Goal: Answer question/provide support: Ask a question

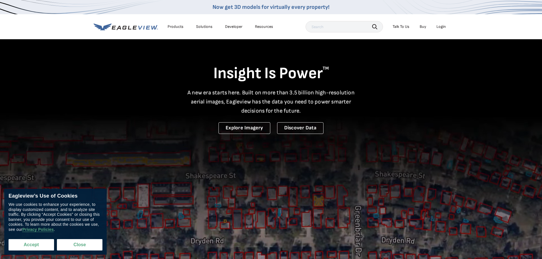
click at [39, 248] on button "Accept" at bounding box center [31, 244] width 45 height 11
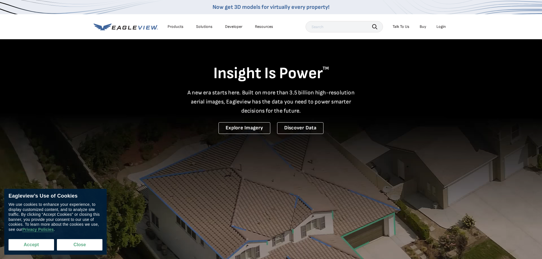
checkbox input "true"
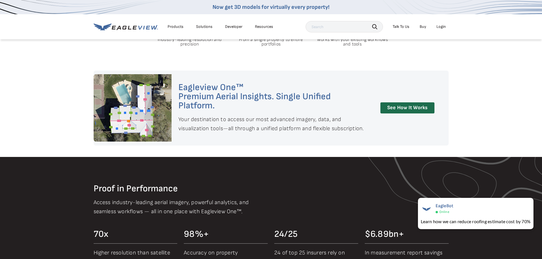
scroll to position [426, 0]
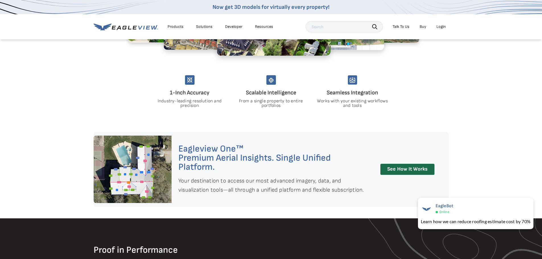
click at [442, 25] on div "Login" at bounding box center [440, 26] width 9 height 5
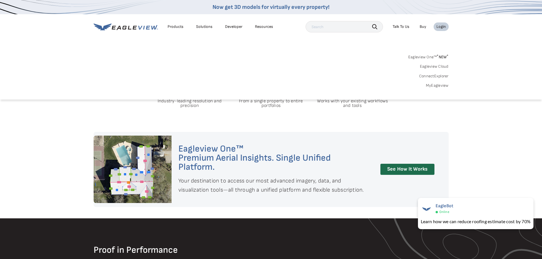
click at [402, 26] on div "Talk To Us" at bounding box center [400, 26] width 17 height 5
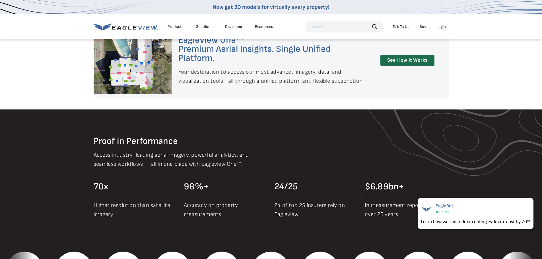
scroll to position [540, 0]
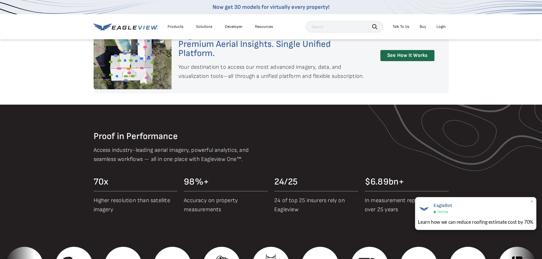
click at [532, 199] on span "×" at bounding box center [531, 202] width 3 height 6
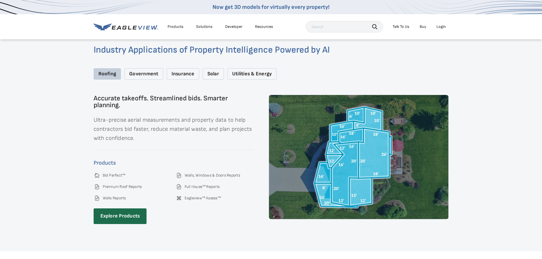
scroll to position [853, 0]
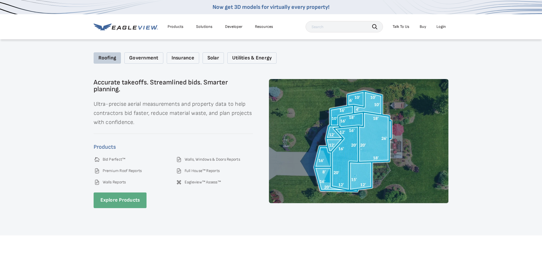
click at [123, 195] on link "Explore Products" at bounding box center [120, 200] width 53 height 16
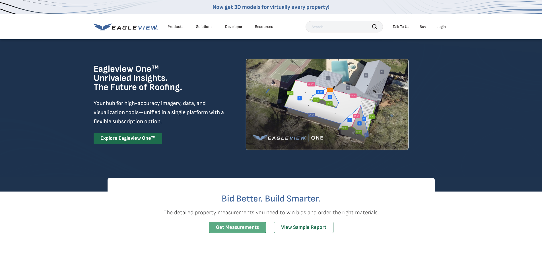
click at [243, 226] on link "Get Measurements" at bounding box center [237, 227] width 57 height 12
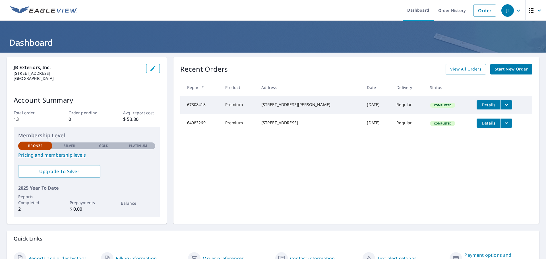
click at [480, 103] on span "Details" at bounding box center [488, 104] width 17 height 5
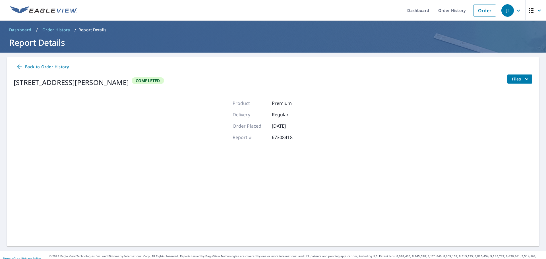
click at [512, 76] on span "Files" at bounding box center [521, 79] width 18 height 7
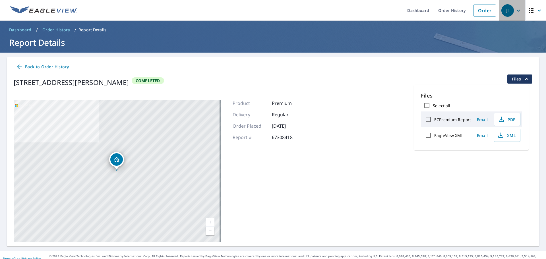
click at [517, 10] on icon "button" at bounding box center [518, 10] width 3 height 2
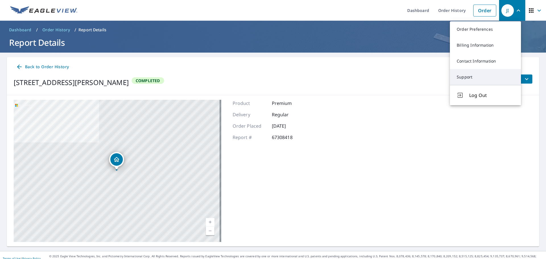
click at [463, 76] on link "Support" at bounding box center [485, 77] width 71 height 16
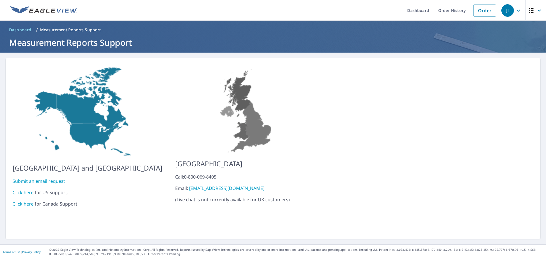
click at [43, 178] on link "Submit an email request" at bounding box center [39, 181] width 53 height 6
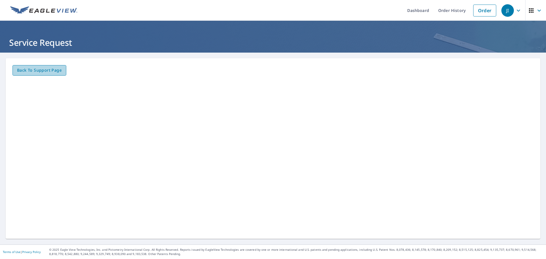
click at [40, 71] on span "Back to Support page" at bounding box center [39, 70] width 45 height 7
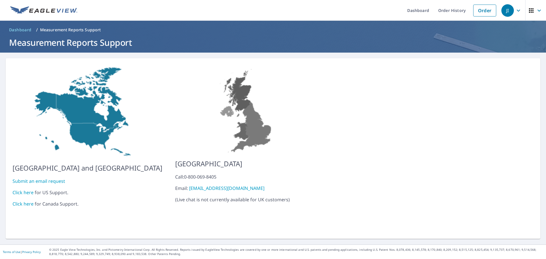
click at [24, 189] on link "Click here" at bounding box center [23, 192] width 21 height 6
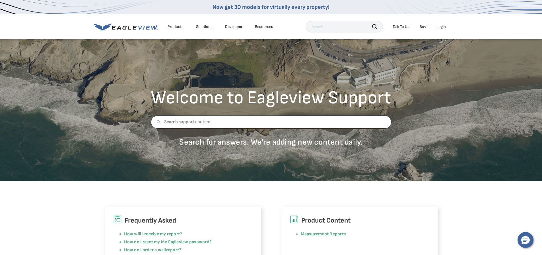
click at [224, 120] on input "text" at bounding box center [271, 121] width 240 height 13
type input "measurements for a fourplex"
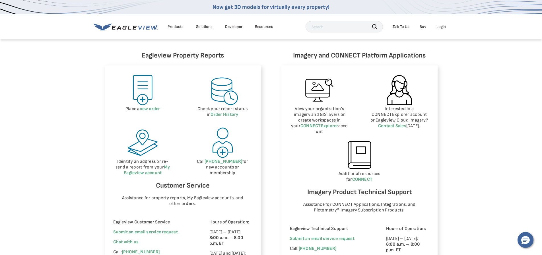
scroll to position [256, 0]
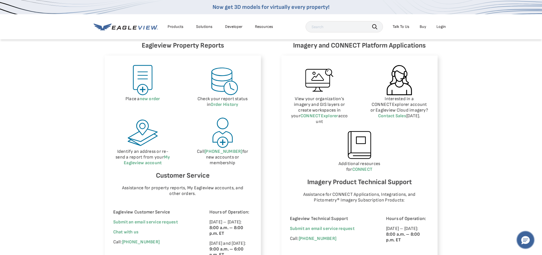
click at [524, 239] on icon "Hello, have a question? Let’s chat." at bounding box center [525, 240] width 9 height 9
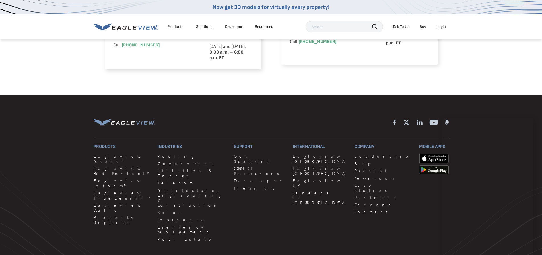
scroll to position [455, 0]
